Goal: Find specific page/section

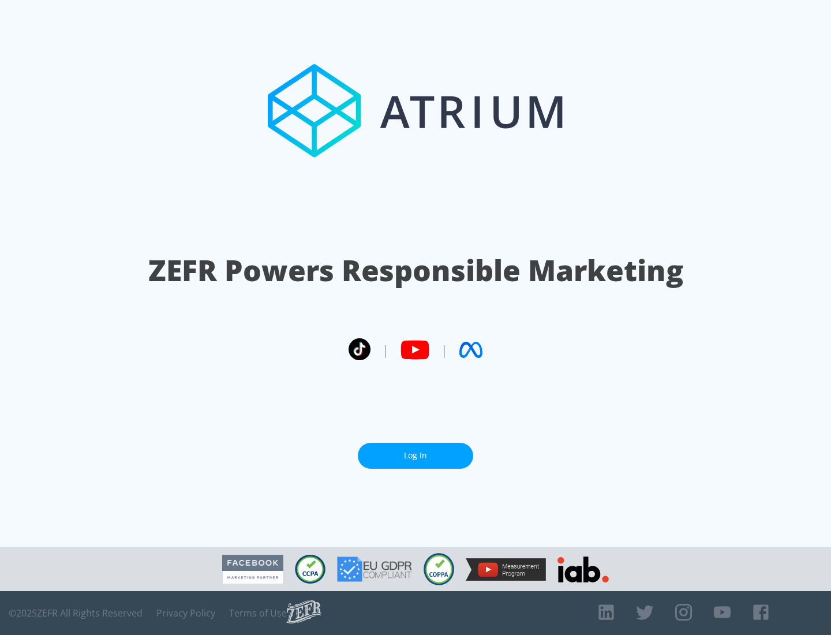
click at [416, 456] on link "Log In" at bounding box center [415, 456] width 115 height 26
